Goal: Transaction & Acquisition: Purchase product/service

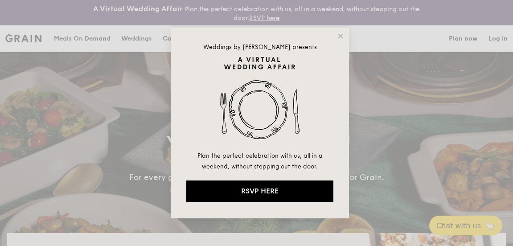
select select
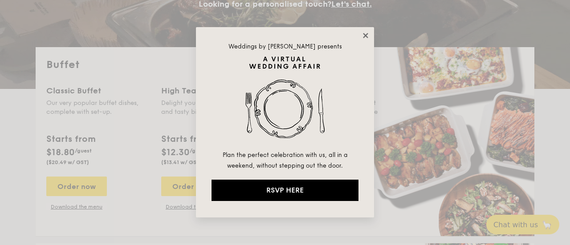
click at [368, 37] on icon at bounding box center [366, 36] width 8 height 8
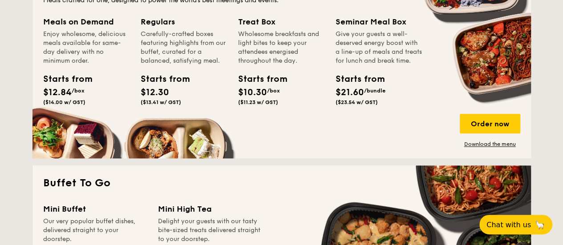
scroll to position [586, 0]
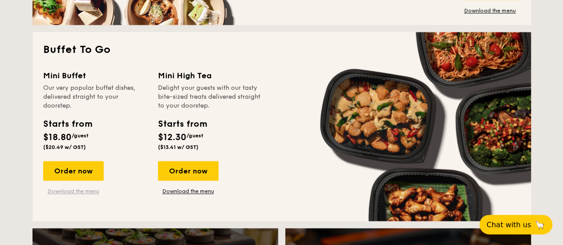
click at [79, 195] on link "Download the menu" at bounding box center [73, 191] width 61 height 7
click at [83, 181] on div "Order now" at bounding box center [73, 171] width 61 height 20
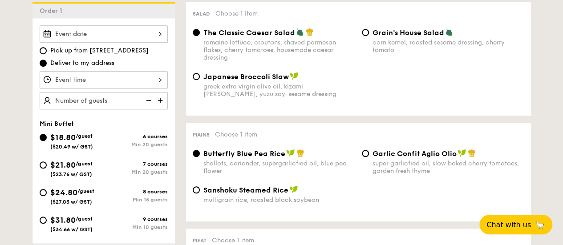
scroll to position [312, 0]
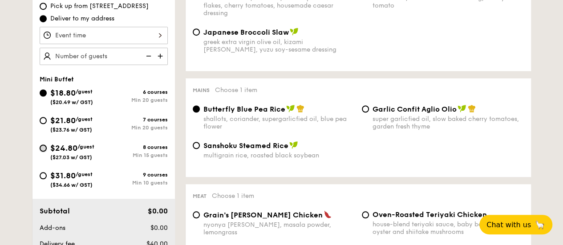
click at [46, 152] on input "$24.80 /guest ($27.03 w/ GST) 8 courses Min 15 guests" at bounding box center [43, 148] width 7 height 7
radio input "true"
radio input "false"
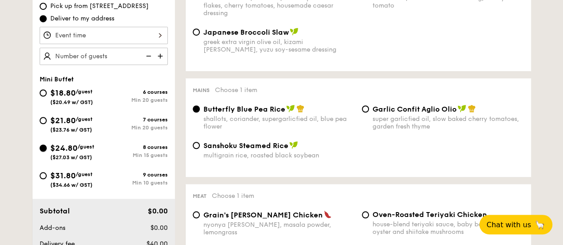
radio input "true"
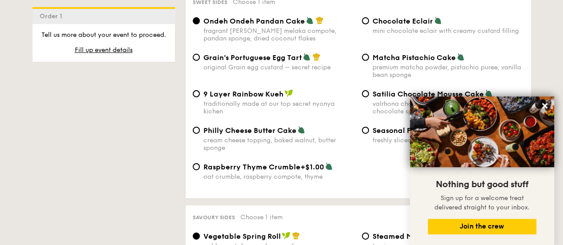
scroll to position [1603, 0]
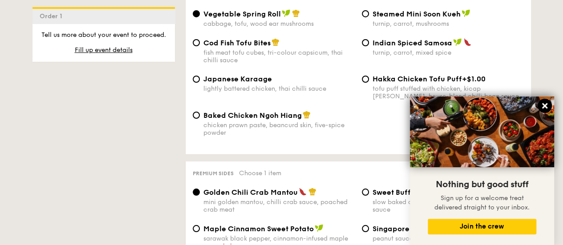
click at [512, 108] on icon at bounding box center [544, 105] width 5 height 5
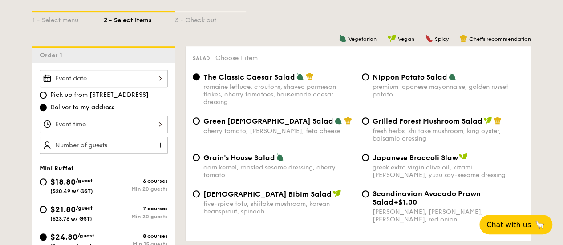
scroll to position [312, 0]
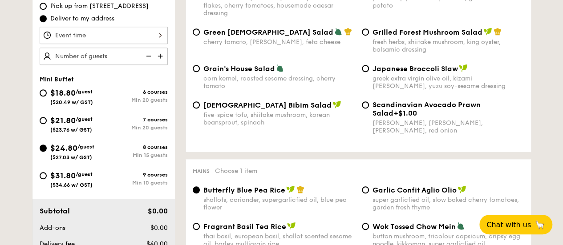
click at [160, 62] on img at bounding box center [161, 56] width 13 height 17
click at [162, 65] on img at bounding box center [161, 56] width 13 height 17
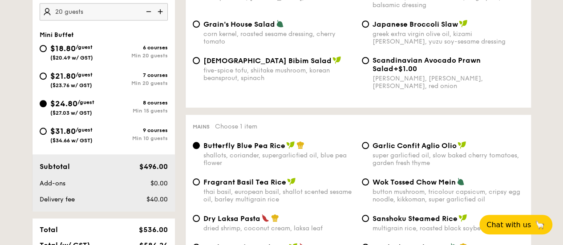
scroll to position [178, 0]
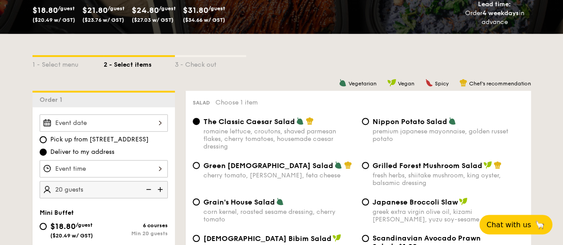
click at [148, 194] on img at bounding box center [147, 189] width 13 height 17
type input "15 guests"
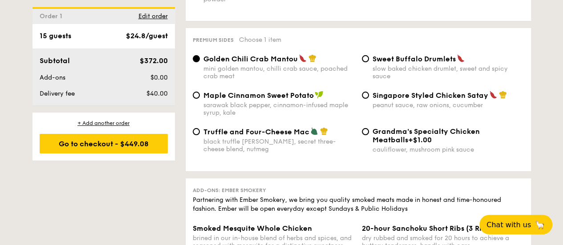
scroll to position [1692, 0]
